Goal: Navigation & Orientation: Find specific page/section

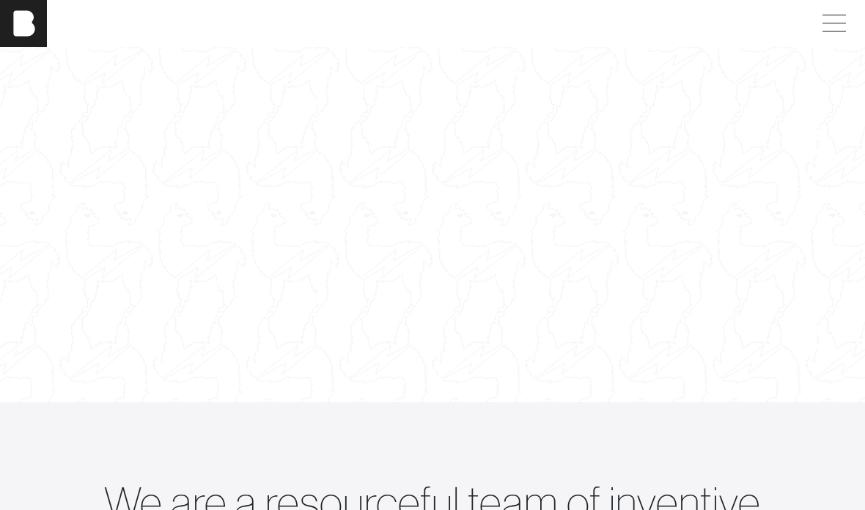
scroll to position [144, 0]
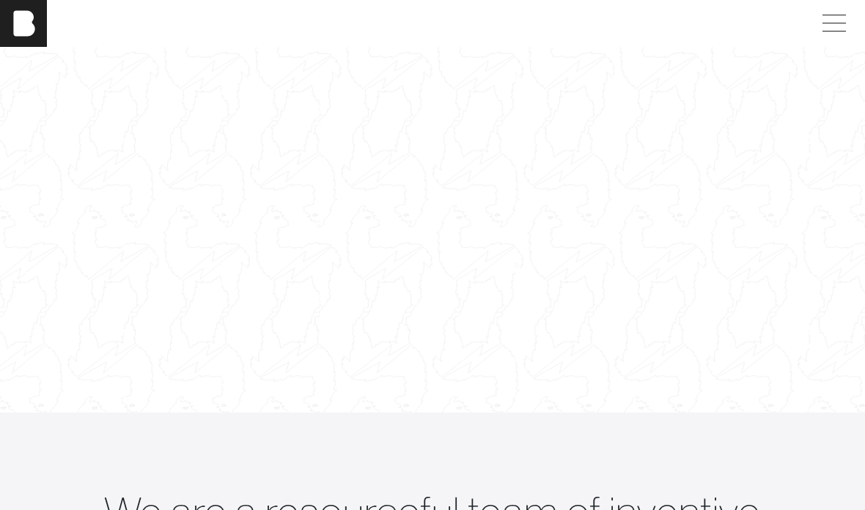
click at [833, 14] on span at bounding box center [831, 23] width 34 height 26
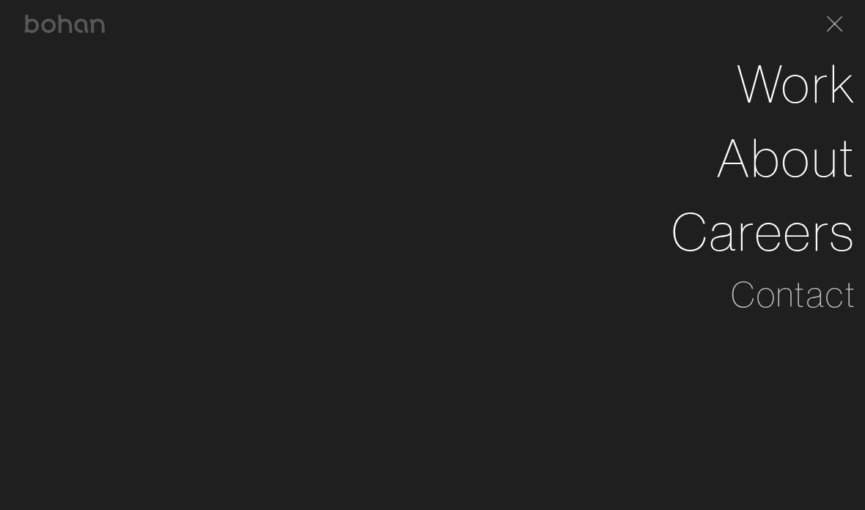
click at [806, 138] on link "About" at bounding box center [786, 158] width 139 height 74
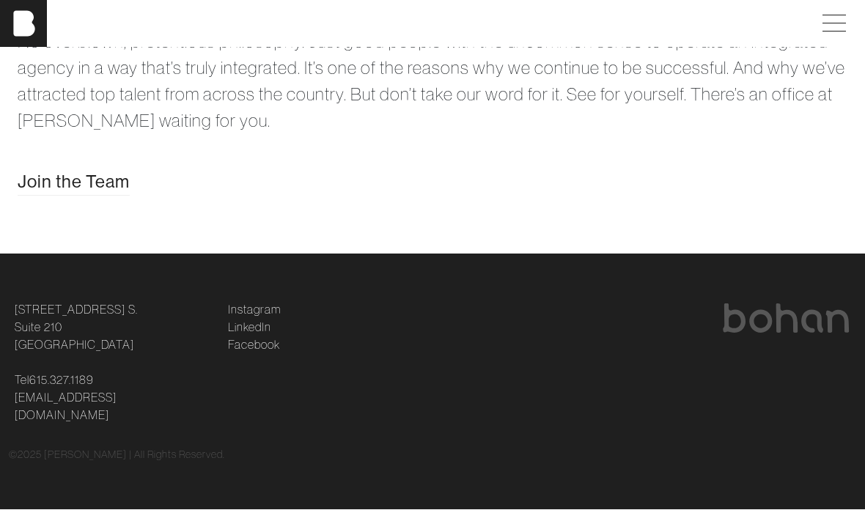
scroll to position [2708, 0]
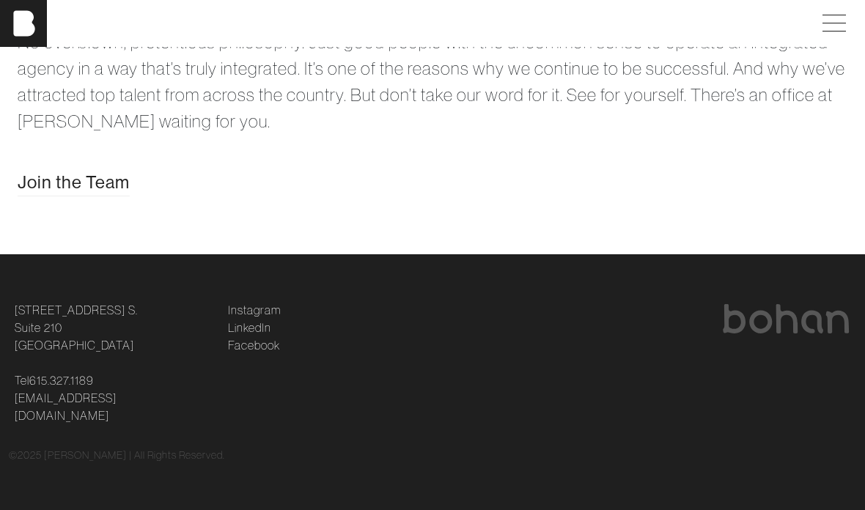
click at [49, 196] on span "Join the Team" at bounding box center [74, 182] width 112 height 26
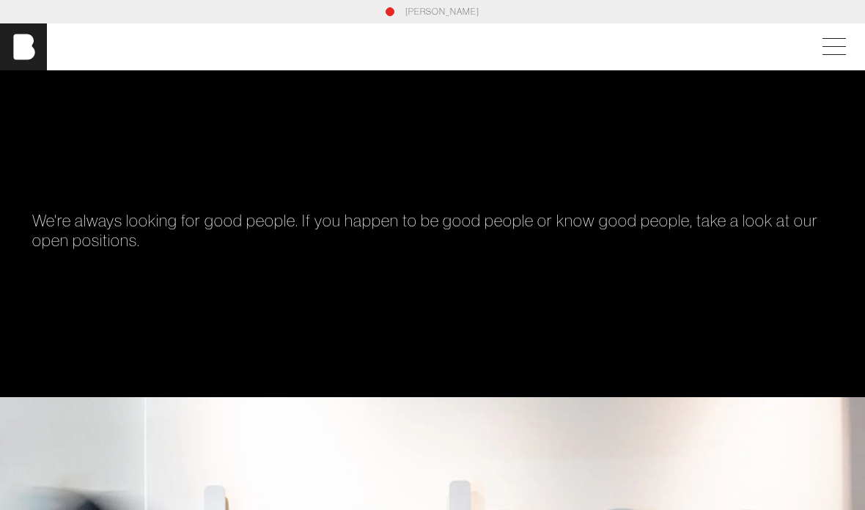
click at [831, 37] on span at bounding box center [831, 47] width 34 height 26
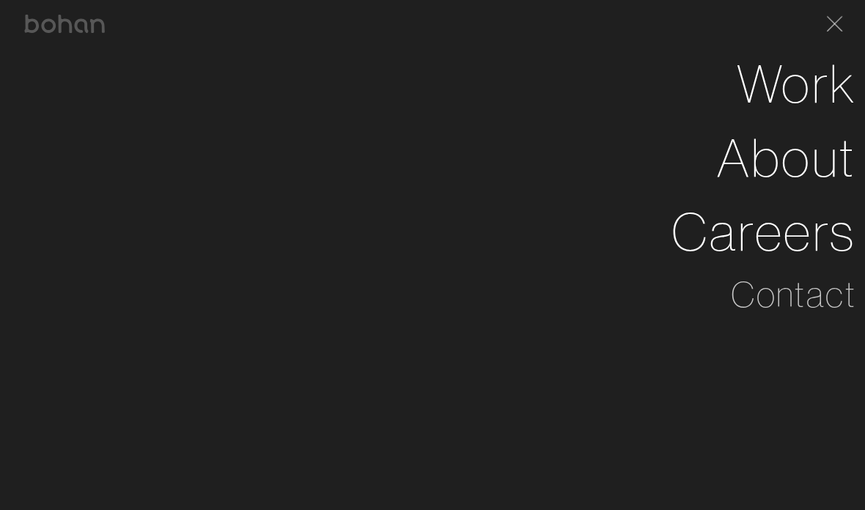
click at [797, 160] on link "About" at bounding box center [786, 158] width 139 height 74
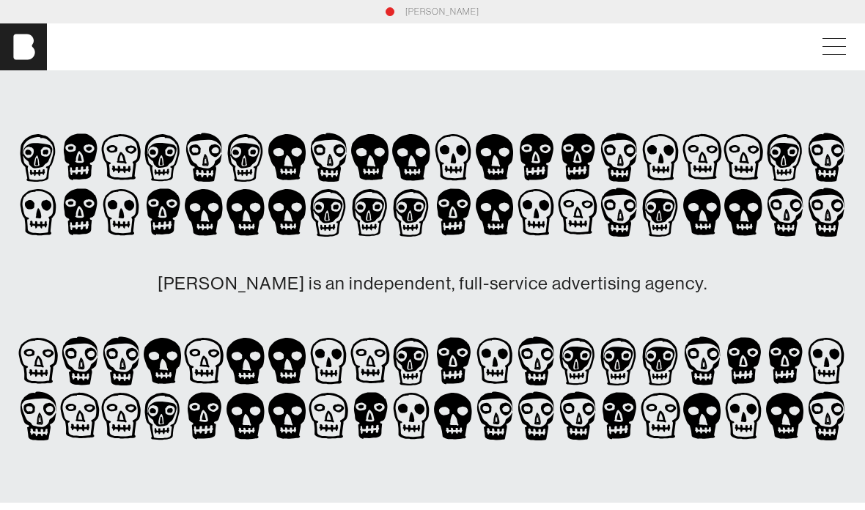
click at [840, 43] on span at bounding box center [831, 47] width 34 height 26
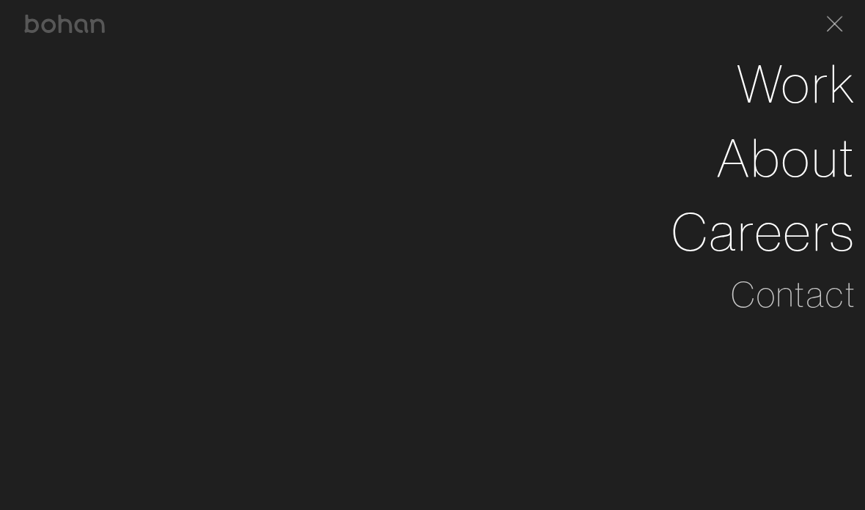
click at [752, 246] on link "Careers" at bounding box center [763, 232] width 185 height 74
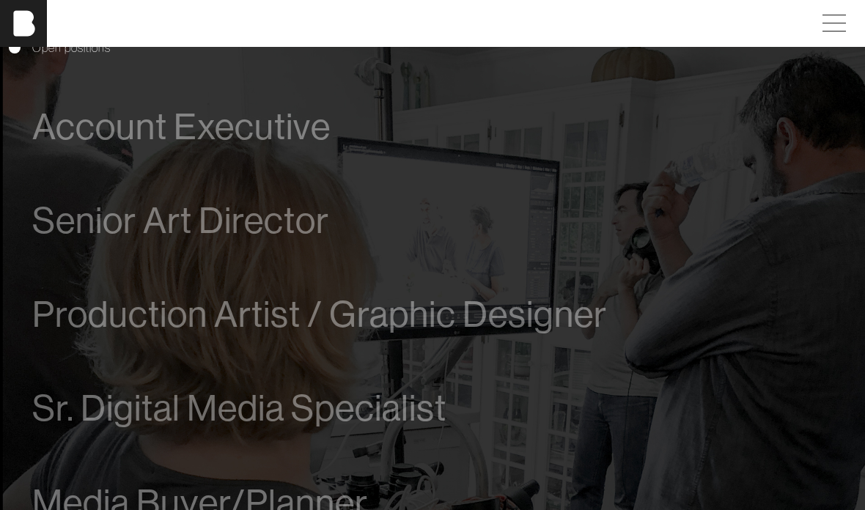
scroll to position [786, 0]
